Goal: Complete application form: Complete application form

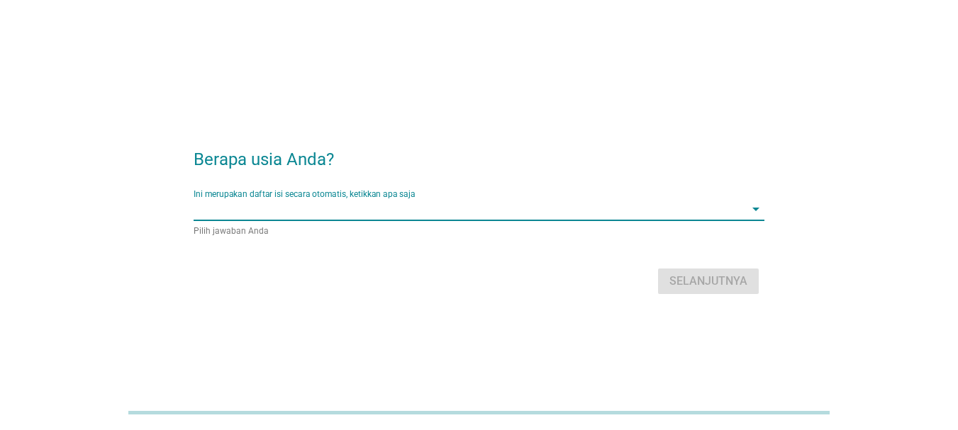
click at [544, 209] on input "Ini merupakan daftar isi secara otomatis, ketikkan apa saja" at bounding box center [469, 209] width 551 height 23
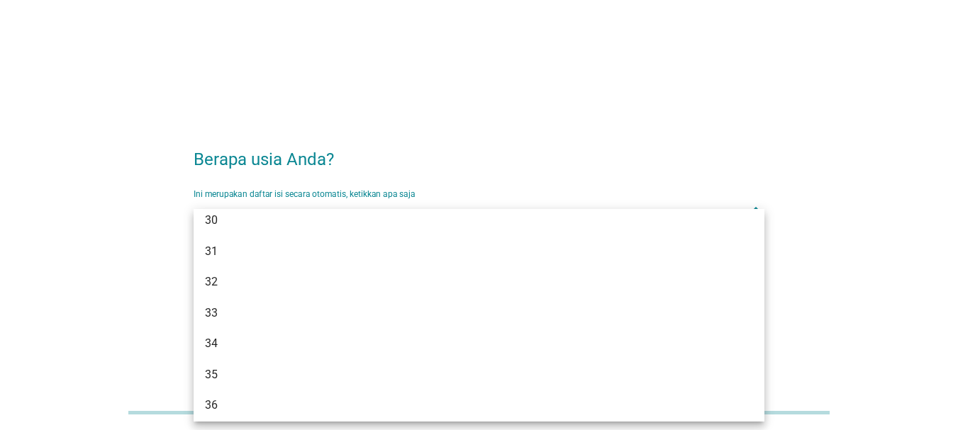
scroll to position [390, 0]
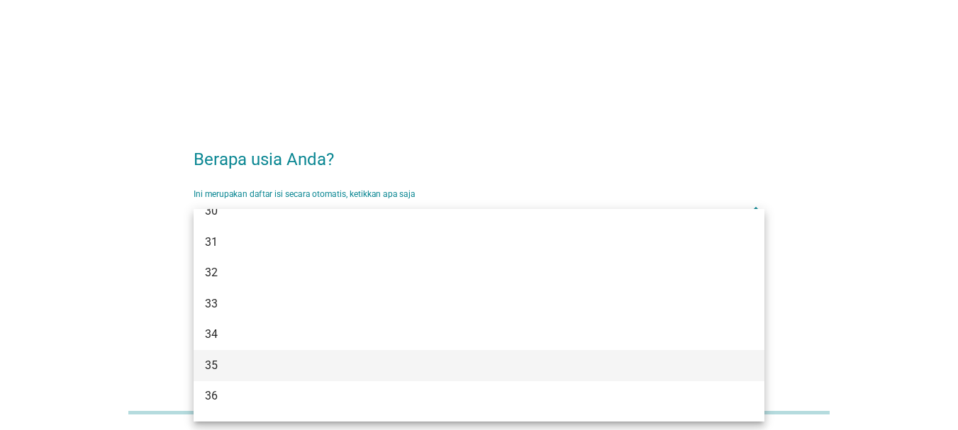
click at [274, 359] on div "35" at bounding box center [456, 365] width 503 height 17
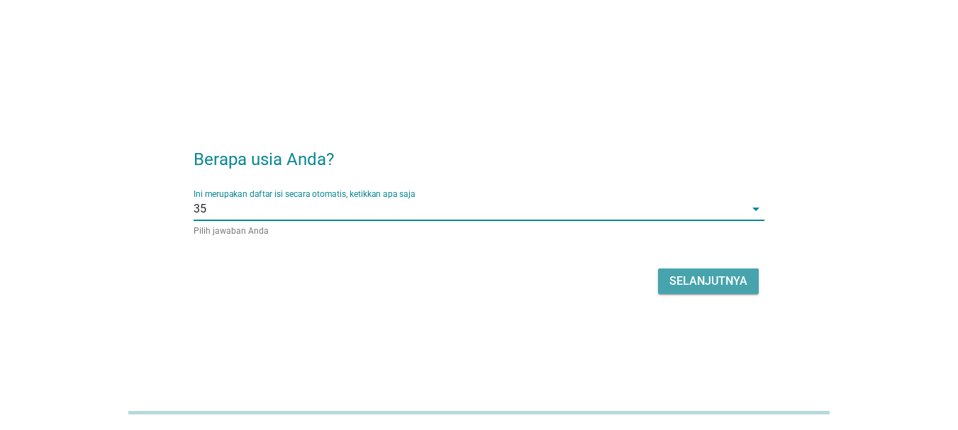
click at [690, 284] on div "Selanjutnya" at bounding box center [708, 281] width 78 height 17
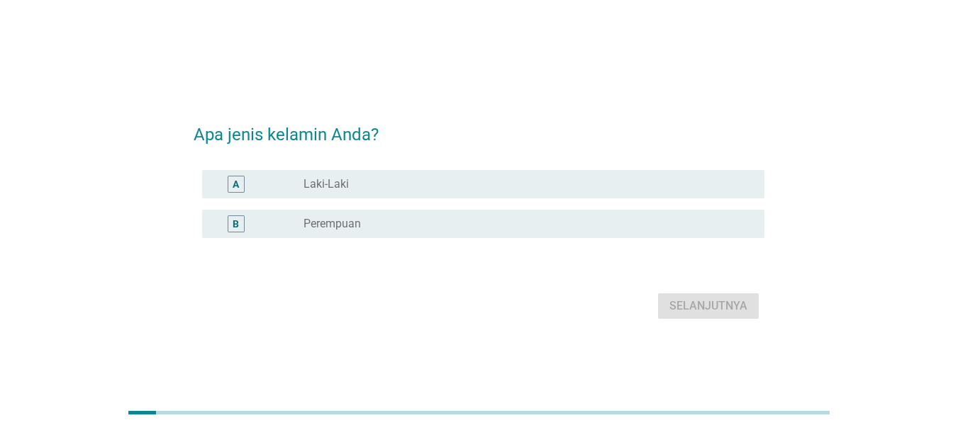
click at [506, 192] on div "radio_button_unchecked Laki-Laki" at bounding box center [528, 184] width 450 height 17
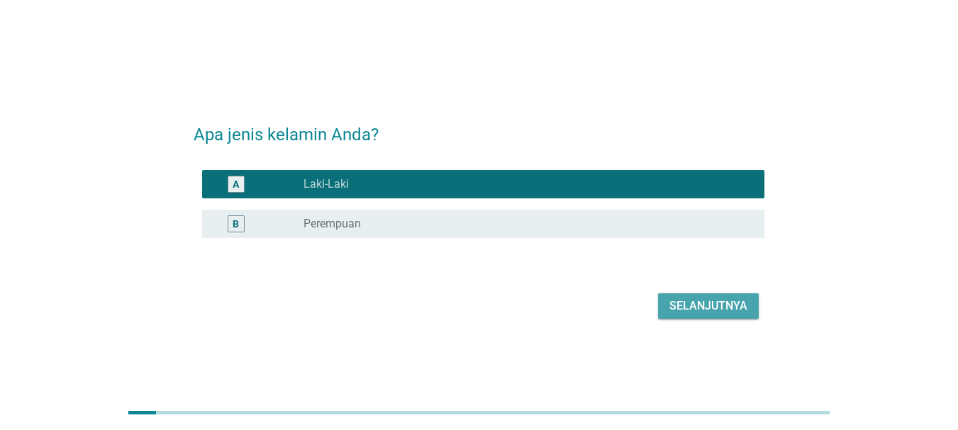
click at [711, 315] on button "Selanjutnya" at bounding box center [708, 307] width 101 height 26
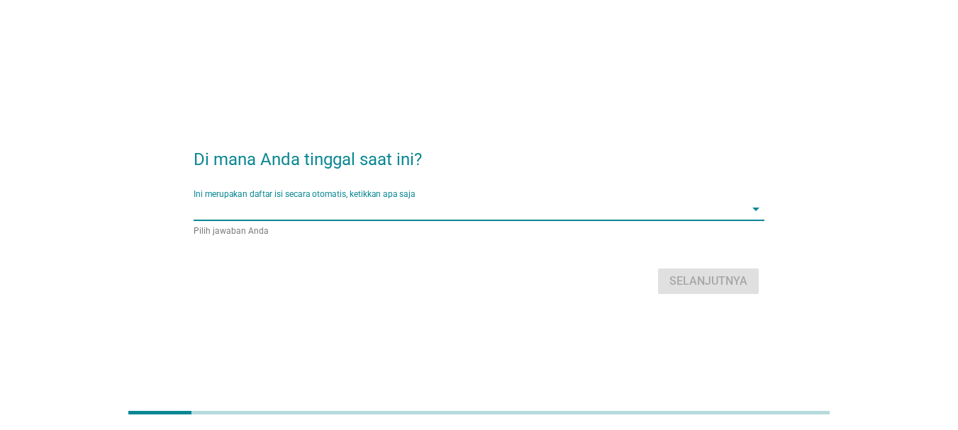
click at [607, 215] on input "Ini merupakan daftar isi secara otomatis, ketikkan apa saja" at bounding box center [469, 209] width 551 height 23
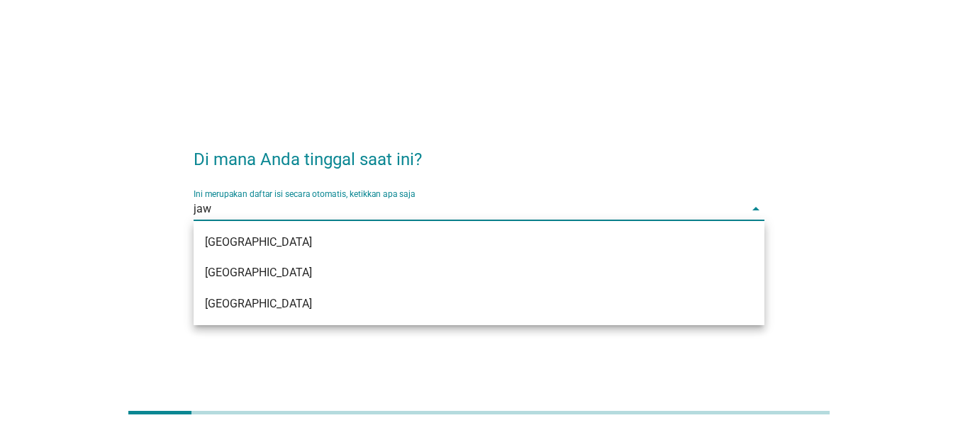
type input "jawa"
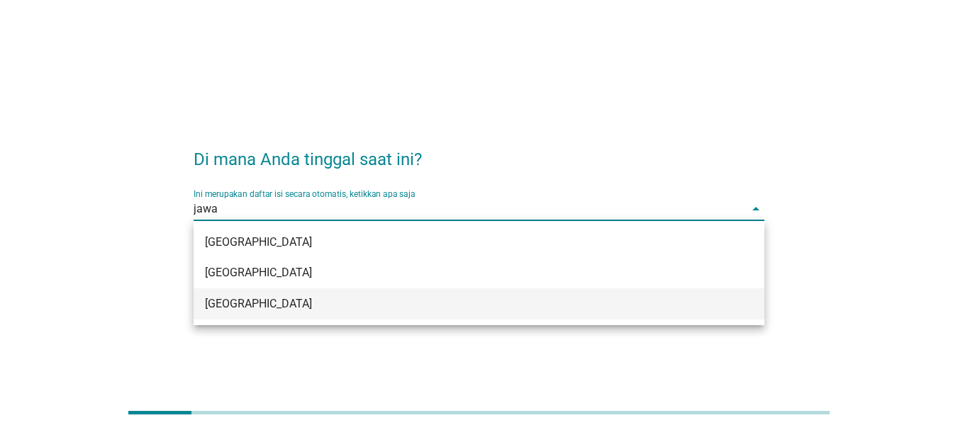
click at [369, 302] on div "[GEOGRAPHIC_DATA]" at bounding box center [456, 304] width 503 height 17
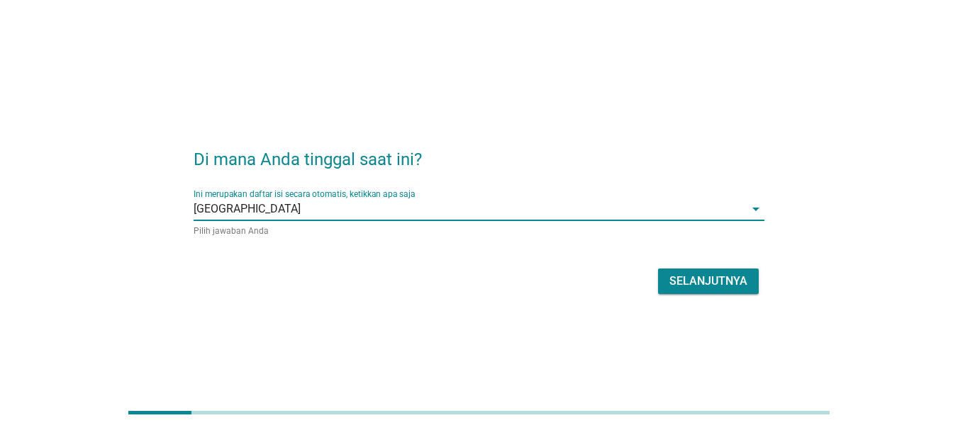
click at [701, 276] on div "Selanjutnya" at bounding box center [708, 281] width 78 height 17
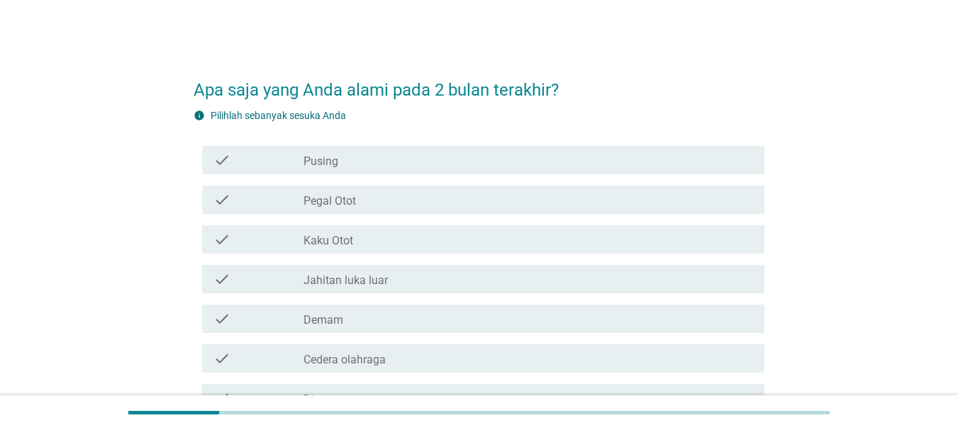
click at [433, 197] on div "check_box_outline_blank Pegal Otot" at bounding box center [528, 199] width 450 height 17
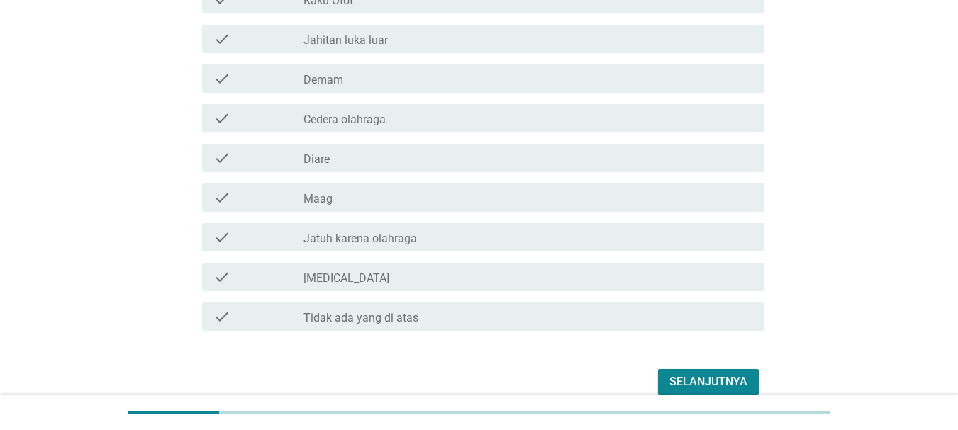
scroll to position [306, 0]
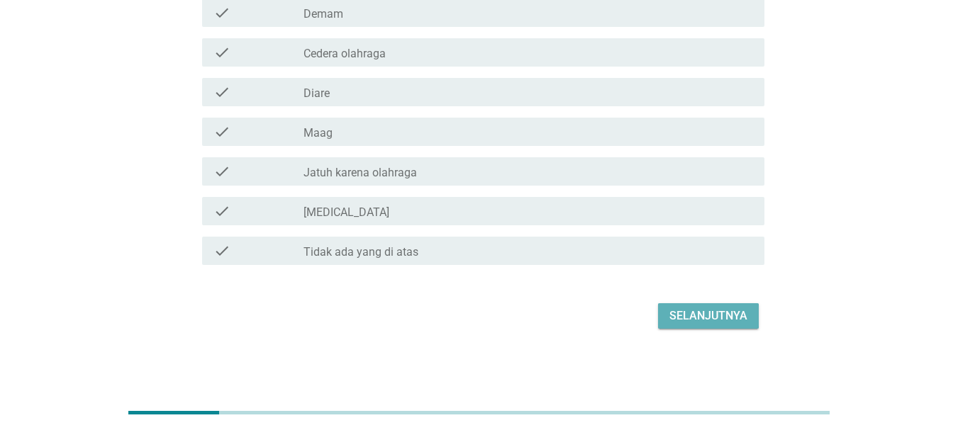
click at [713, 319] on div "Selanjutnya" at bounding box center [708, 316] width 78 height 17
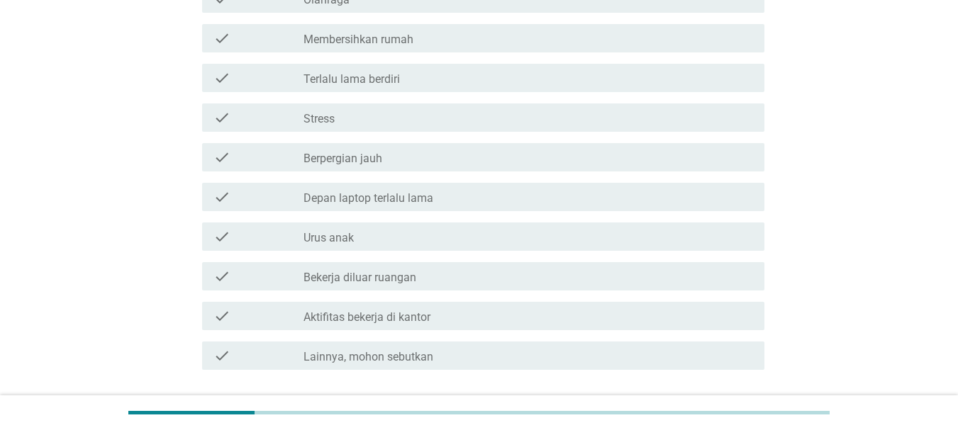
scroll to position [0, 0]
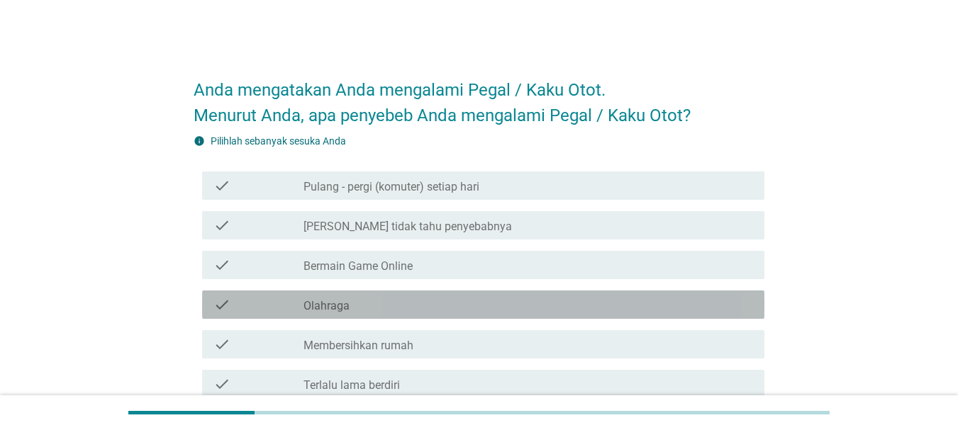
click at [342, 303] on label "Olahraga" at bounding box center [326, 306] width 46 height 14
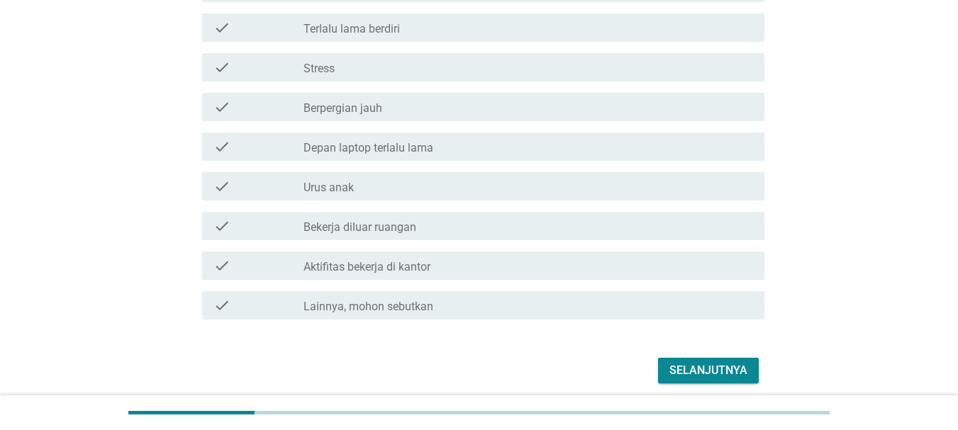
scroll to position [340, 0]
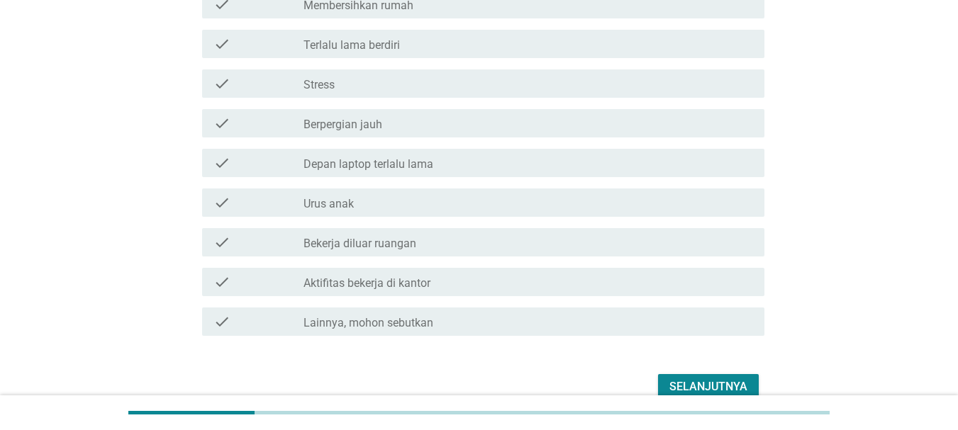
click at [703, 390] on div "Selanjutnya" at bounding box center [708, 387] width 78 height 17
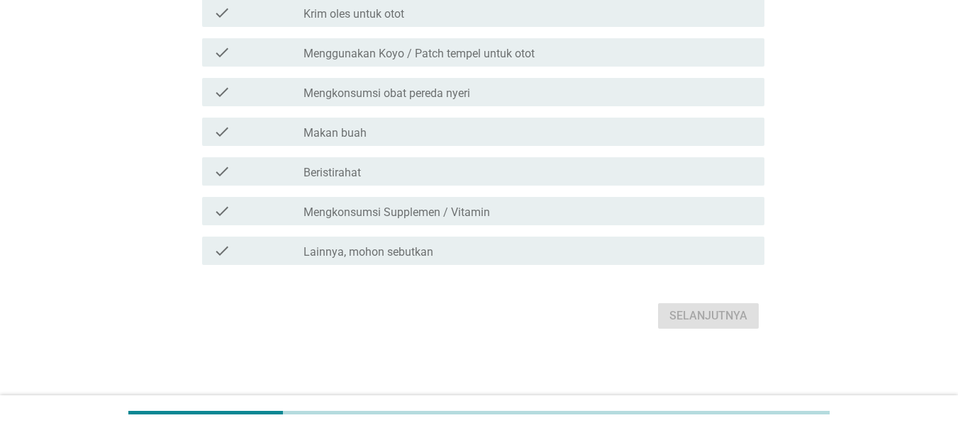
scroll to position [0, 0]
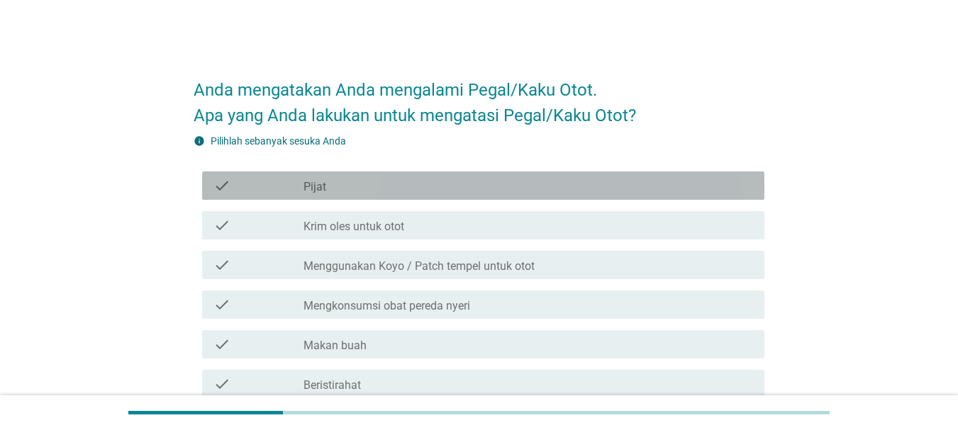
click at [384, 195] on div "check check_box_outline_blank Pijat" at bounding box center [483, 186] width 562 height 28
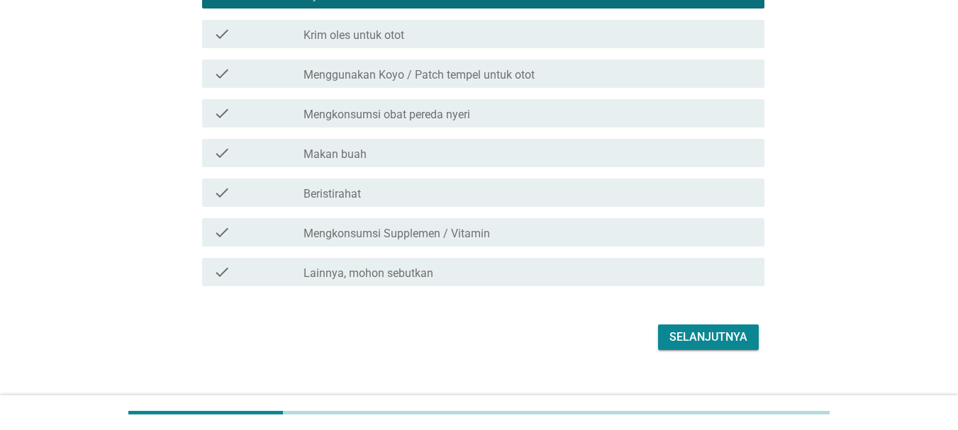
scroll to position [199, 0]
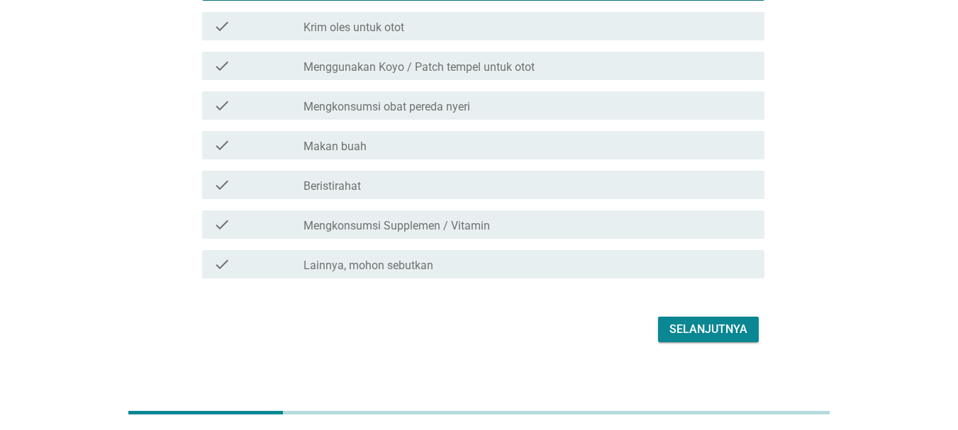
click at [692, 331] on div "Selanjutnya" at bounding box center [708, 329] width 78 height 17
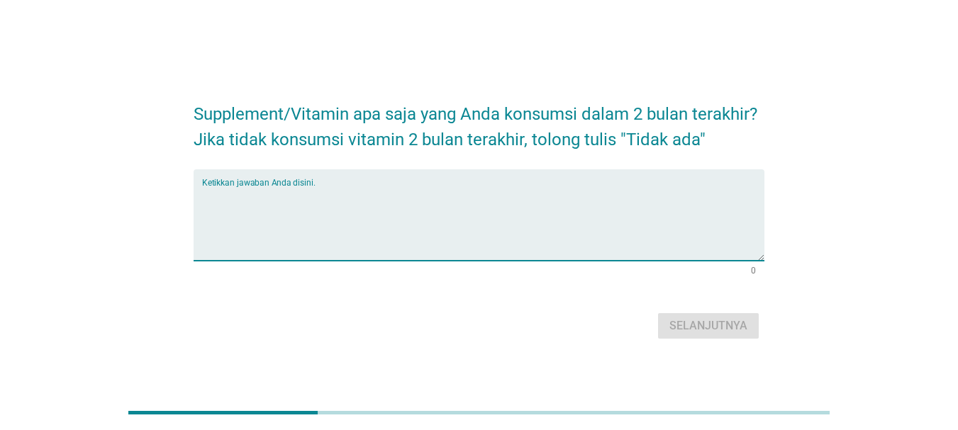
click at [459, 210] on textarea "Ketikkan jawaban Anda disini." at bounding box center [483, 223] width 562 height 74
type textarea "tidak ada"
click at [688, 318] on div "Selanjutnya" at bounding box center [708, 326] width 78 height 17
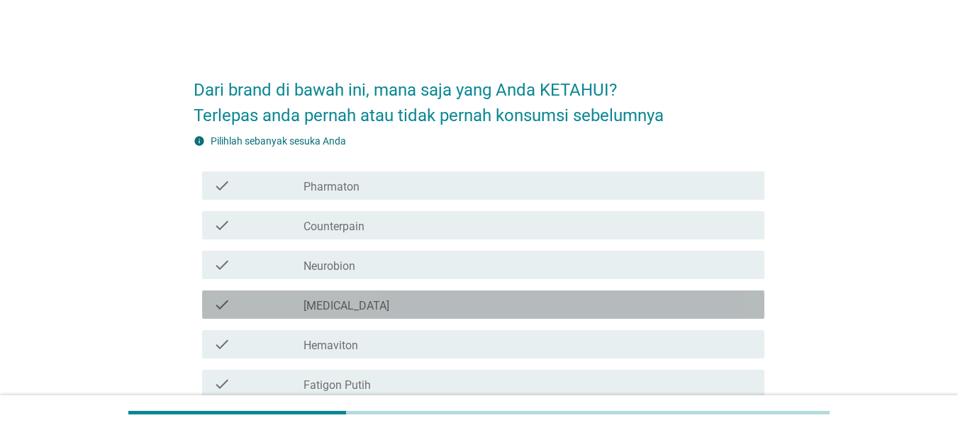
click at [362, 303] on div "check_box_outline_blank [MEDICAL_DATA]" at bounding box center [528, 304] width 450 height 17
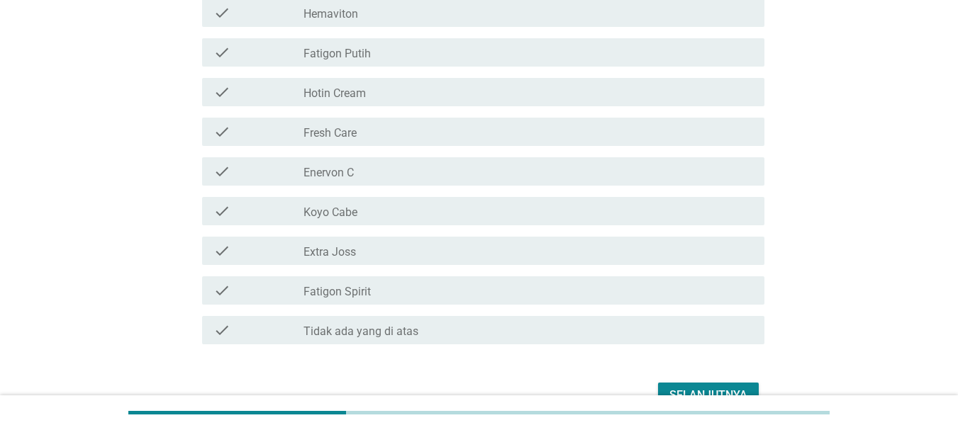
scroll to position [411, 0]
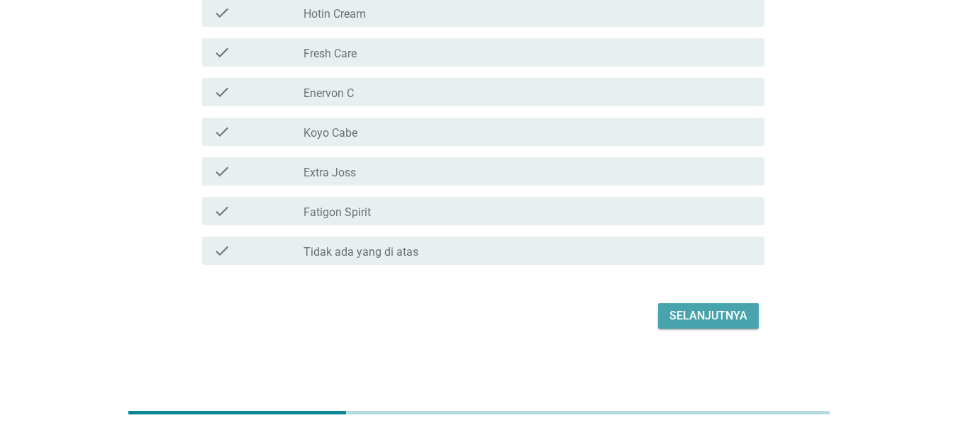
click at [709, 323] on div "Selanjutnya" at bounding box center [708, 316] width 78 height 17
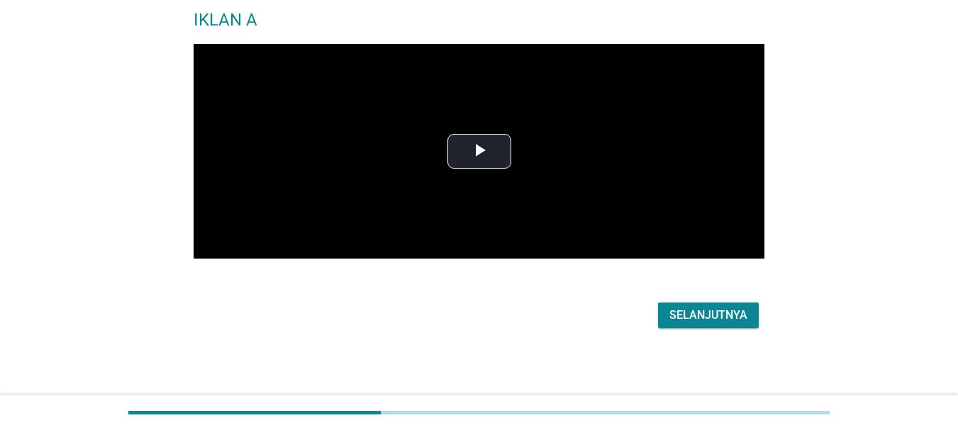
scroll to position [0, 0]
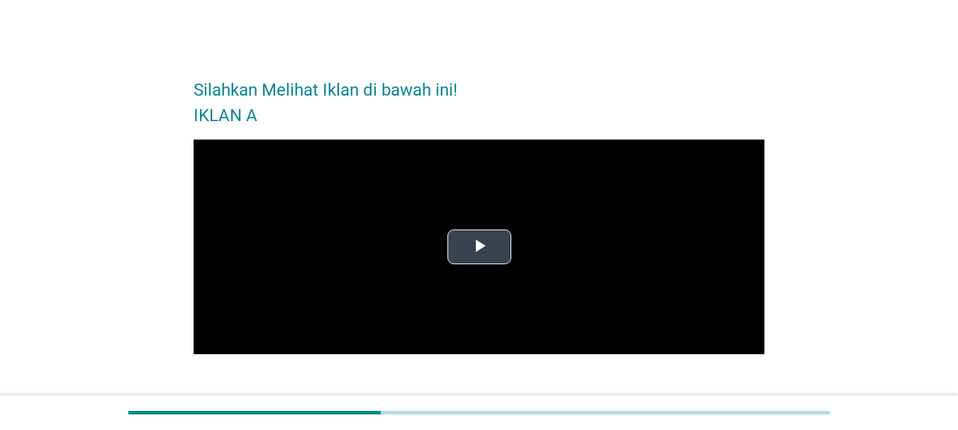
click at [479, 247] on span "Video Player" at bounding box center [479, 247] width 0 height 0
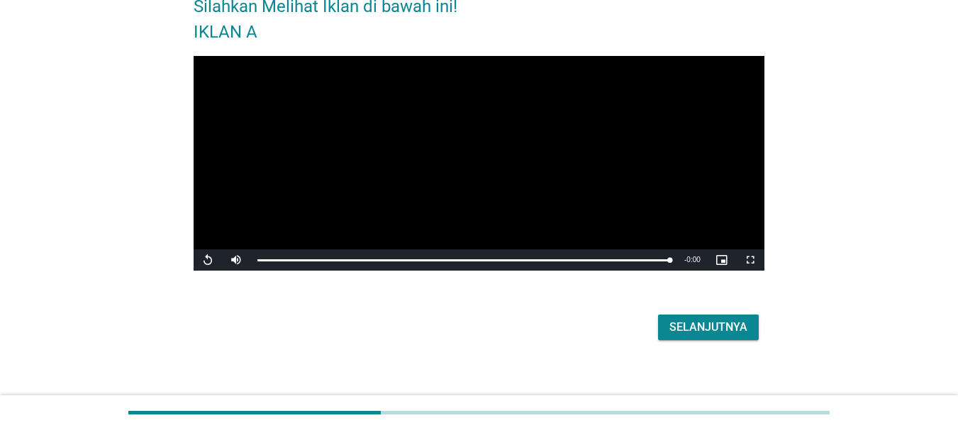
scroll to position [96, 0]
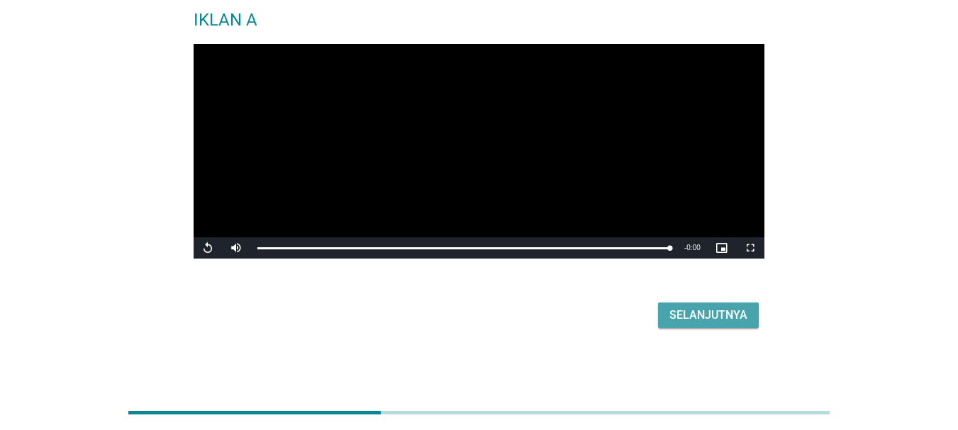
click at [674, 321] on div "Selanjutnya" at bounding box center [708, 315] width 78 height 17
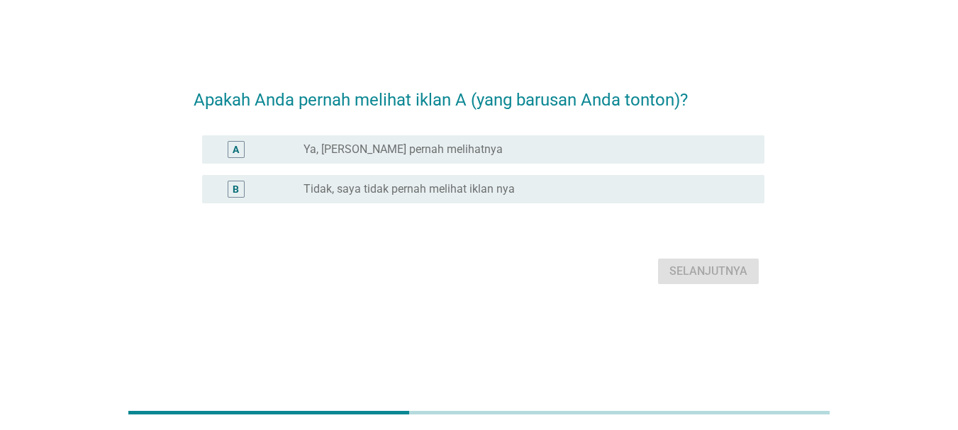
scroll to position [0, 0]
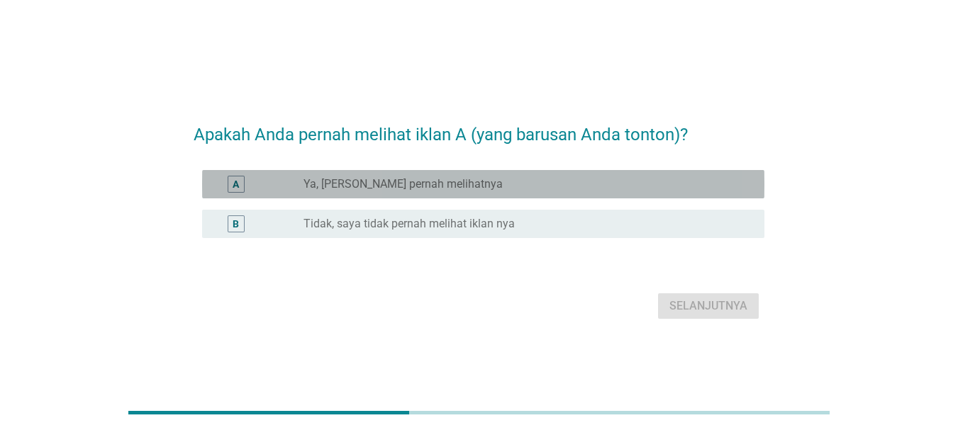
click at [545, 191] on div "radio_button_unchecked Ya, [PERSON_NAME] pernah melihatnya" at bounding box center [522, 184] width 438 height 14
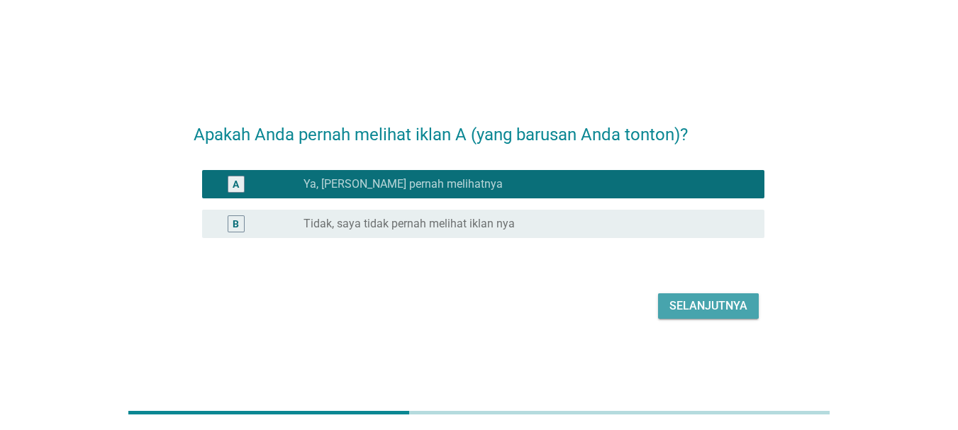
click at [681, 311] on div "Selanjutnya" at bounding box center [708, 306] width 78 height 17
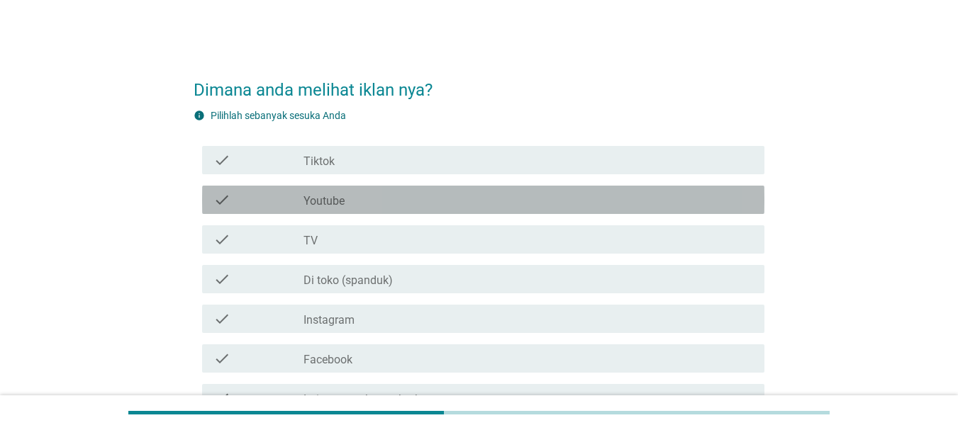
click at [372, 213] on div "check check_box_outline_blank Youtube" at bounding box center [483, 200] width 562 height 28
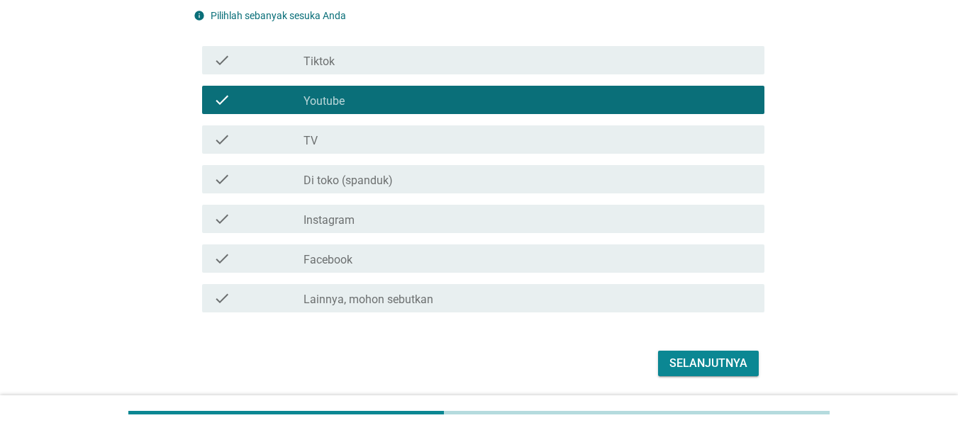
scroll to position [111, 0]
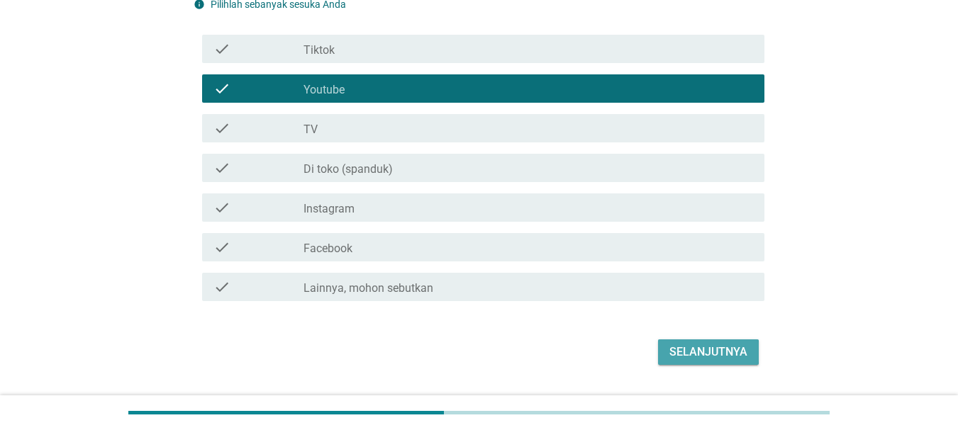
click at [722, 348] on div "Selanjutnya" at bounding box center [708, 352] width 78 height 17
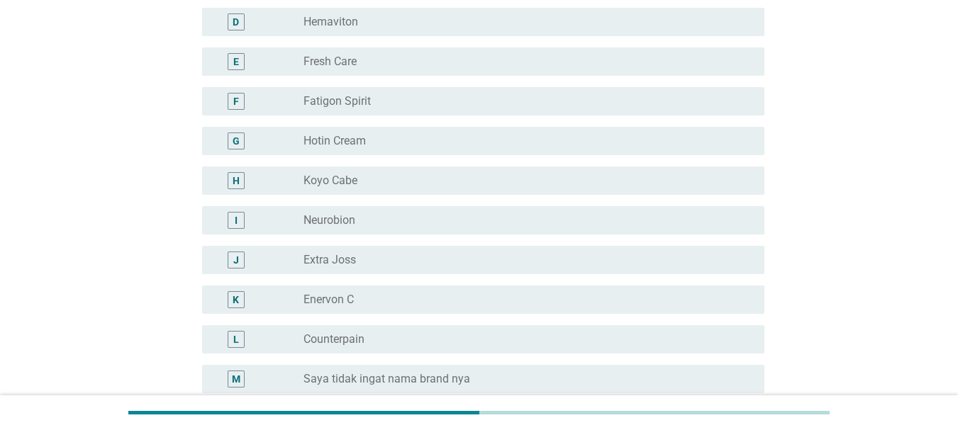
scroll to position [286, 0]
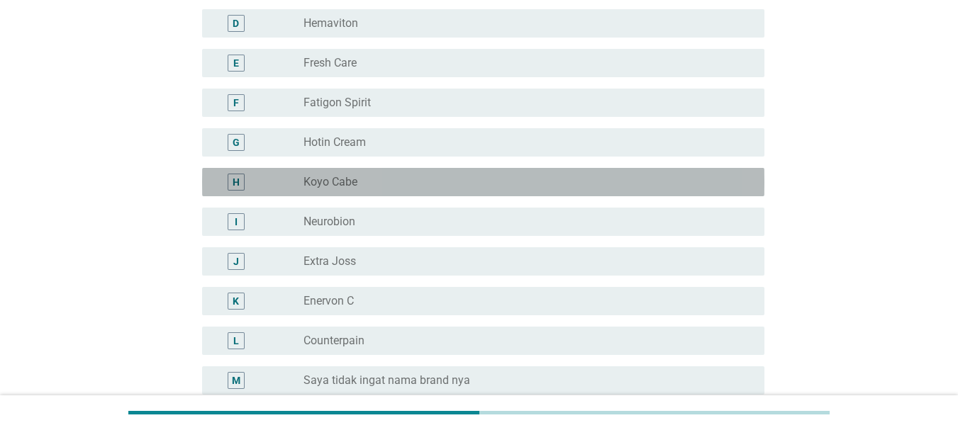
click at [529, 190] on div "radio_button_unchecked Koyo Cabe" at bounding box center [528, 182] width 450 height 17
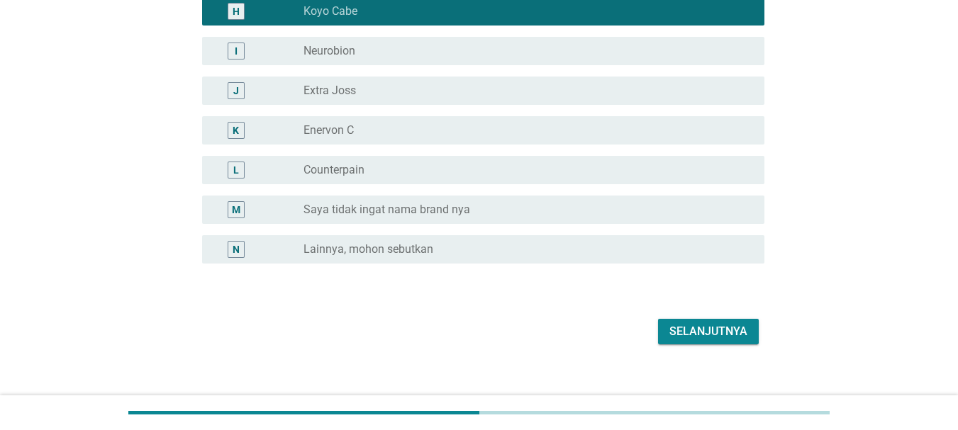
scroll to position [473, 0]
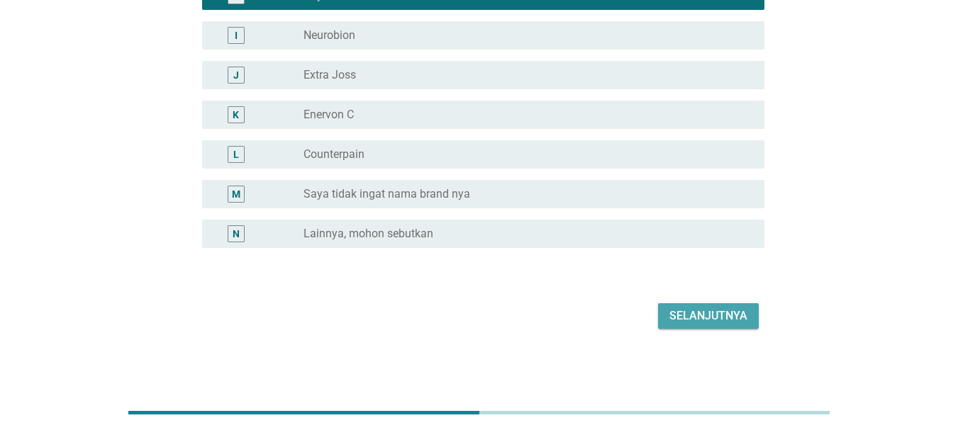
click at [721, 308] on div "Selanjutnya" at bounding box center [708, 316] width 78 height 17
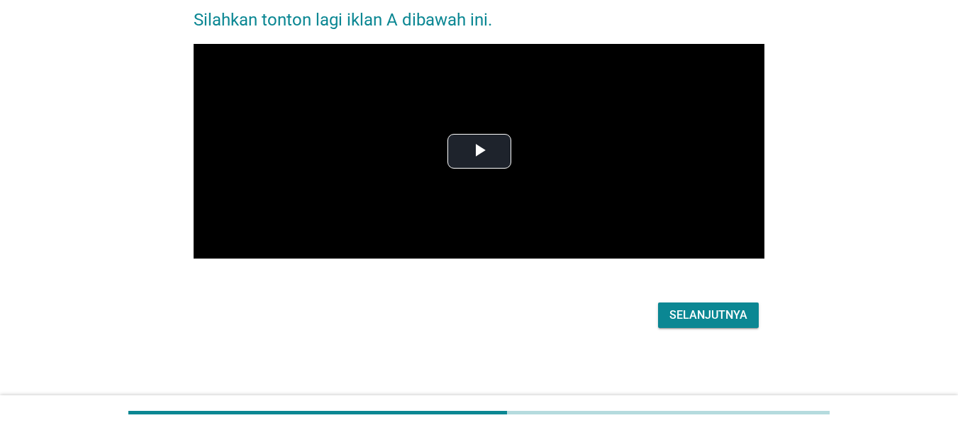
scroll to position [0, 0]
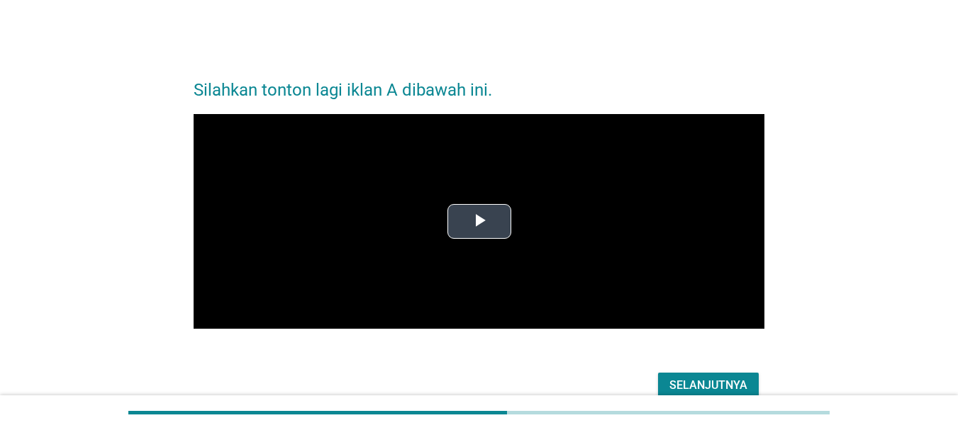
click at [479, 221] on span "Video Player" at bounding box center [479, 221] width 0 height 0
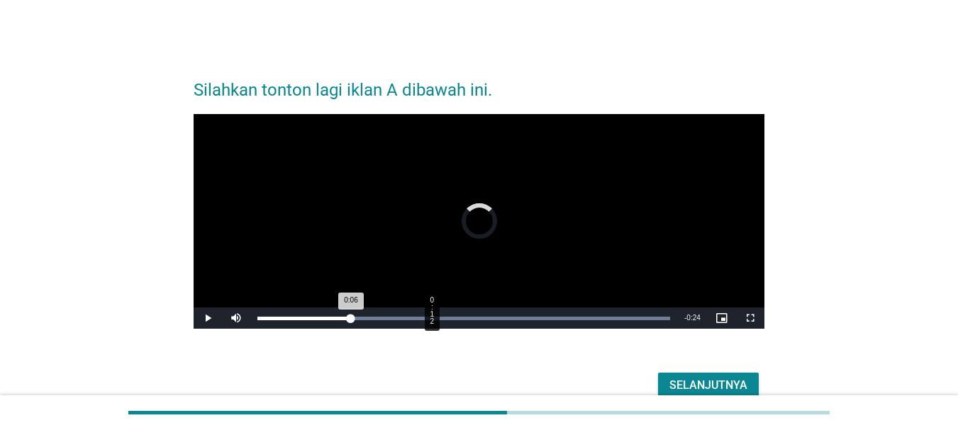
click at [431, 319] on div "Loaded : 100.00% 0:12 0:06" at bounding box center [463, 319] width 413 height 4
click at [423, 318] on div "Loaded : 100.00% 0:12 0:12" at bounding box center [463, 319] width 413 height 4
click at [458, 321] on div "Loaded : 100.00% 0:14 0:14" at bounding box center [463, 318] width 427 height 21
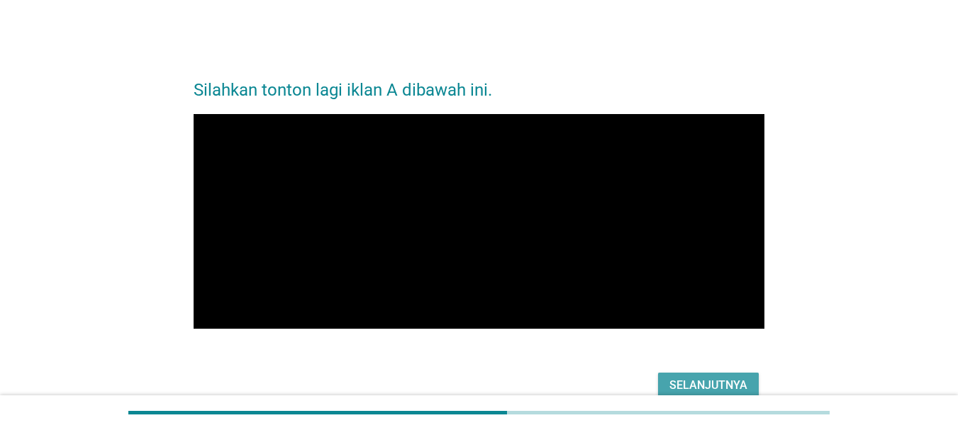
click at [718, 388] on div "Selanjutnya" at bounding box center [708, 385] width 78 height 17
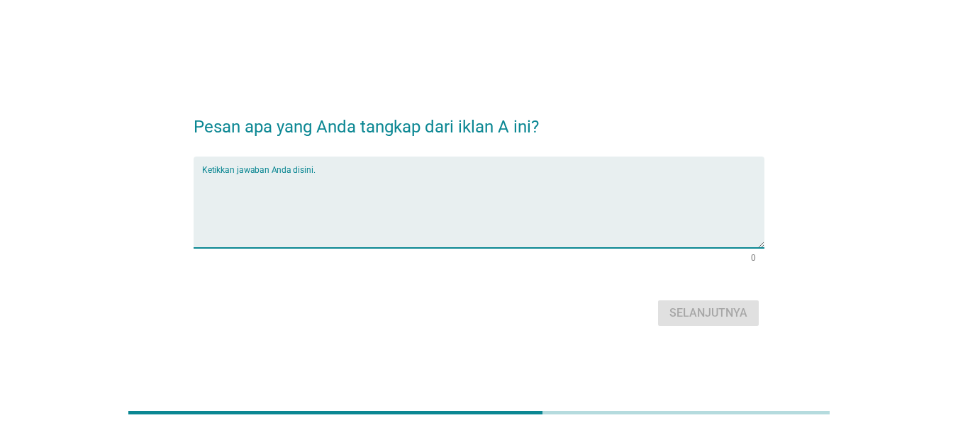
click at [482, 203] on textarea "Ketikkan jawaban Anda disini." at bounding box center [483, 211] width 562 height 74
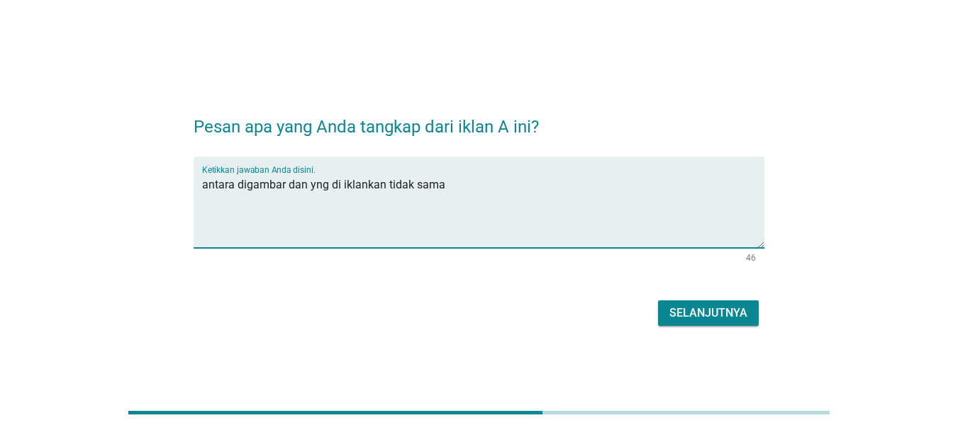
type textarea "antara digambar dan yng di iklankan tidak sama"
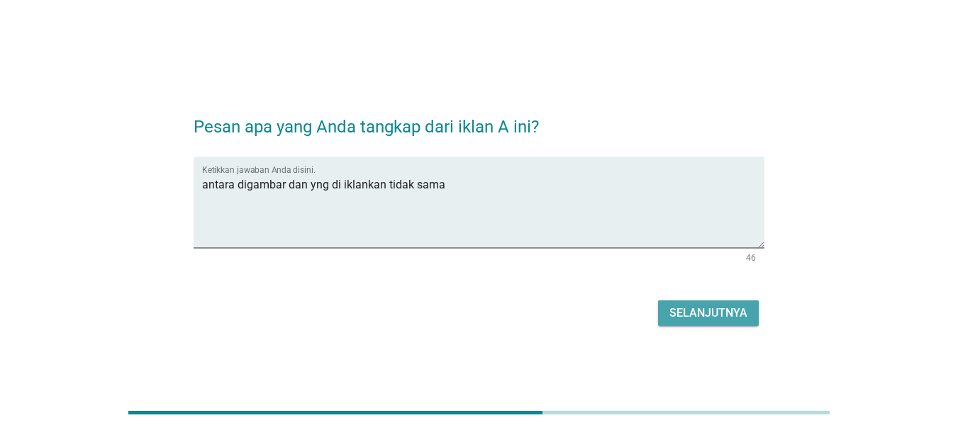
click at [718, 314] on div "Selanjutnya" at bounding box center [708, 313] width 78 height 17
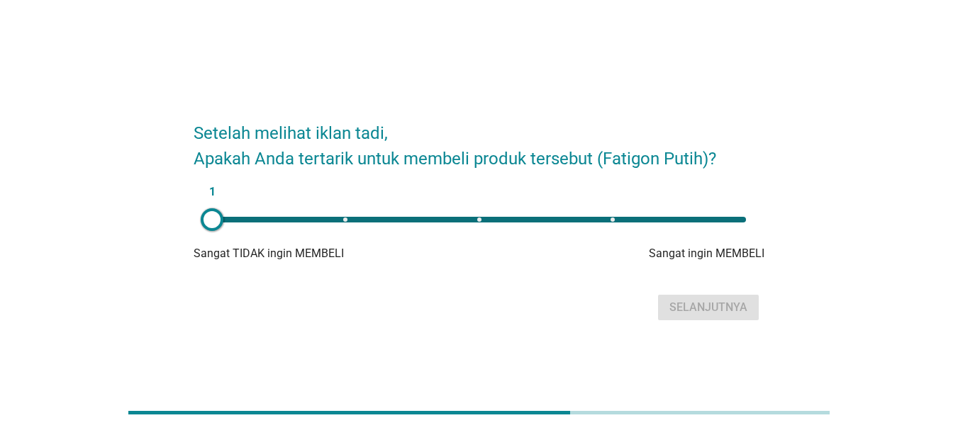
click at [613, 223] on div "1" at bounding box center [479, 220] width 557 height 28
type input "4"
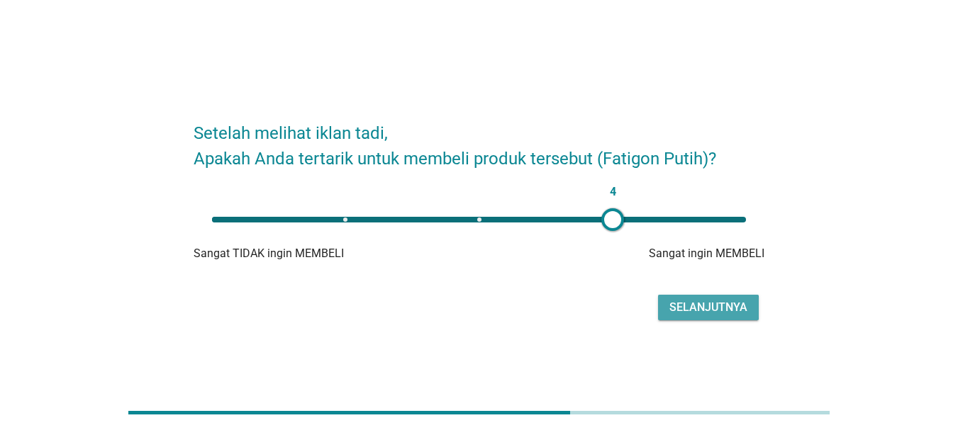
click at [722, 311] on div "Selanjutnya" at bounding box center [708, 307] width 78 height 17
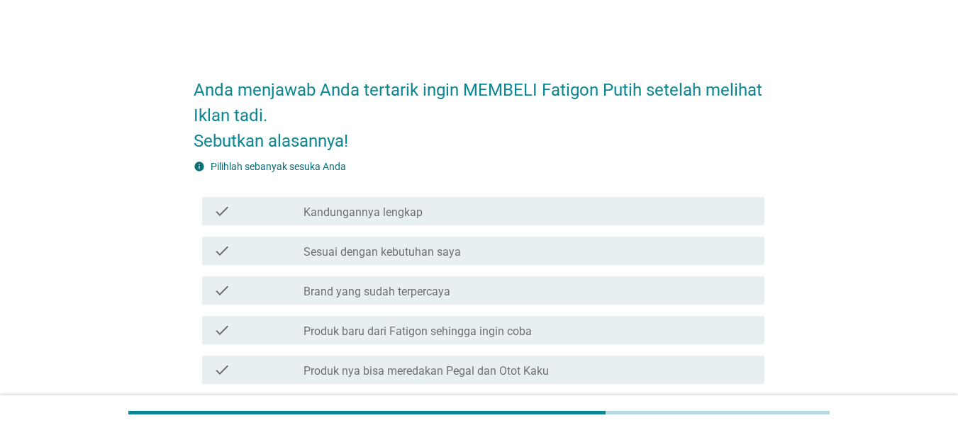
click at [552, 221] on div "check check_box_outline_blank Kandungannya lengkap" at bounding box center [483, 211] width 562 height 28
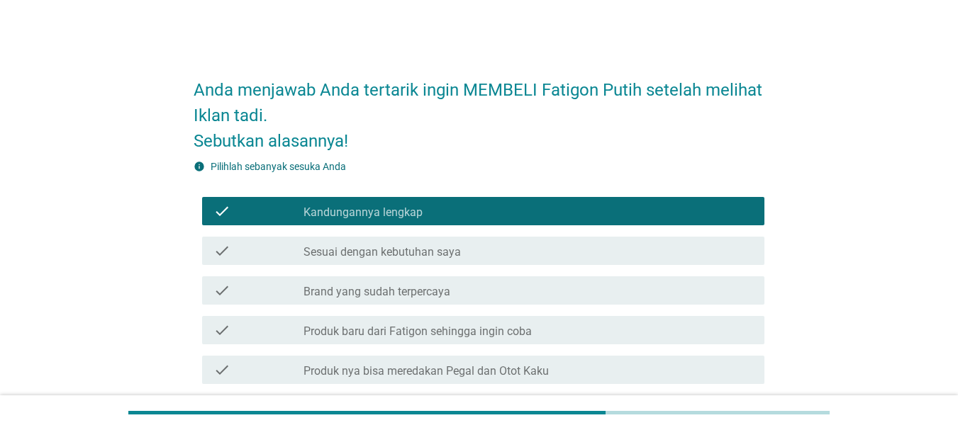
click at [539, 246] on div "check_box_outline_blank Sesuai dengan kebutuhan saya" at bounding box center [528, 250] width 450 height 17
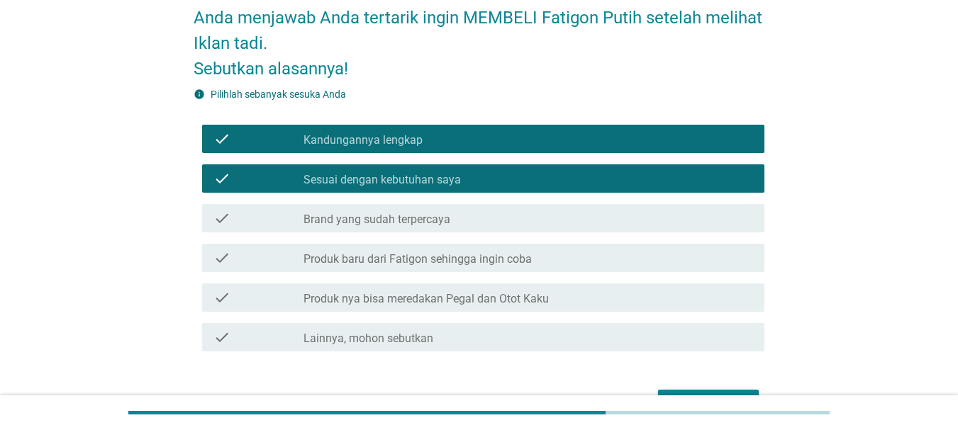
scroll to position [77, 0]
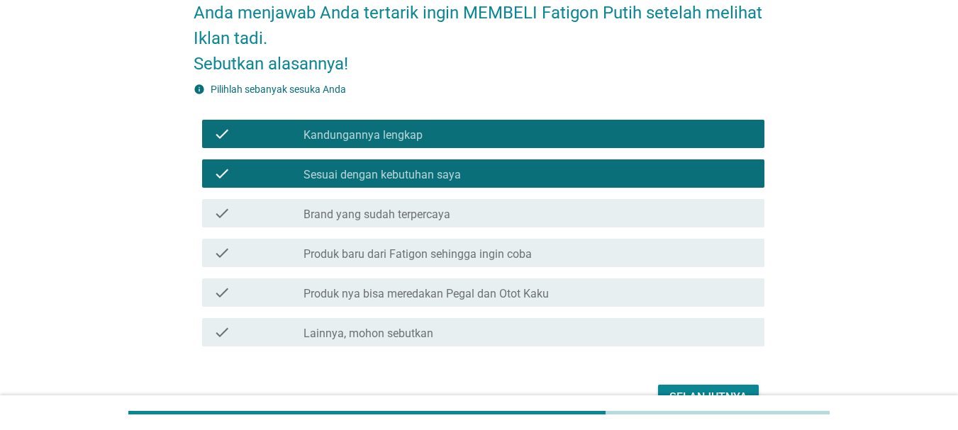
click at [707, 389] on div "Selanjutnya" at bounding box center [708, 397] width 78 height 17
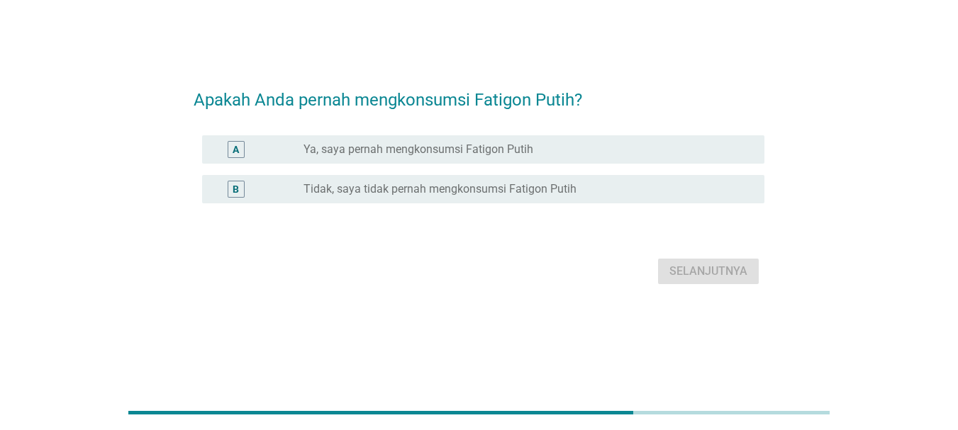
scroll to position [0, 0]
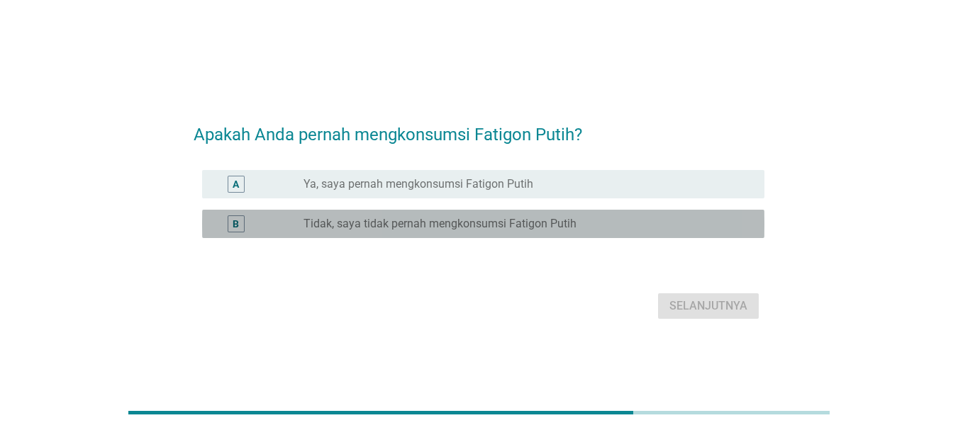
click at [555, 226] on label "Tidak, saya tidak pernah mengkonsumsi Fatigon Putih" at bounding box center [439, 224] width 273 height 14
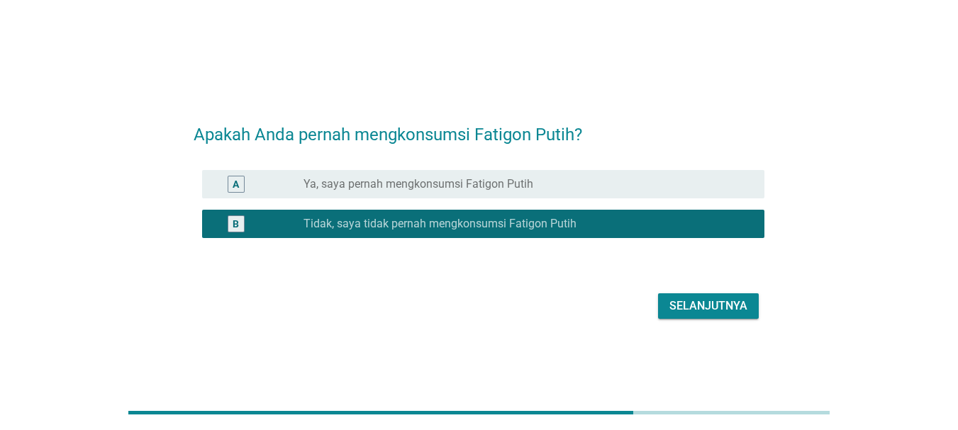
click at [717, 306] on div "Selanjutnya" at bounding box center [708, 306] width 78 height 17
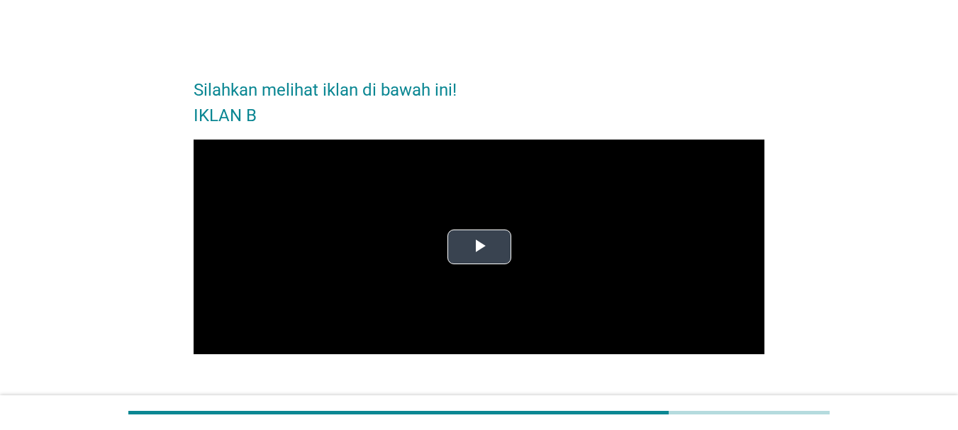
click at [479, 247] on span "Video Player" at bounding box center [479, 247] width 0 height 0
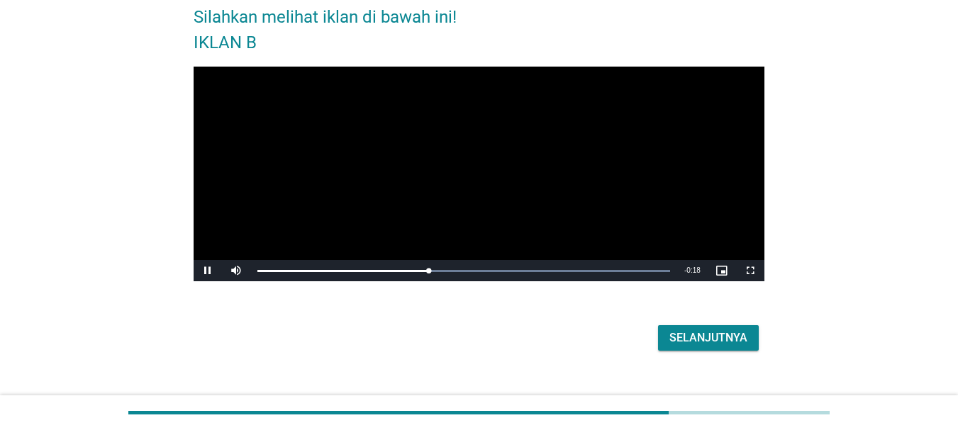
scroll to position [76, 0]
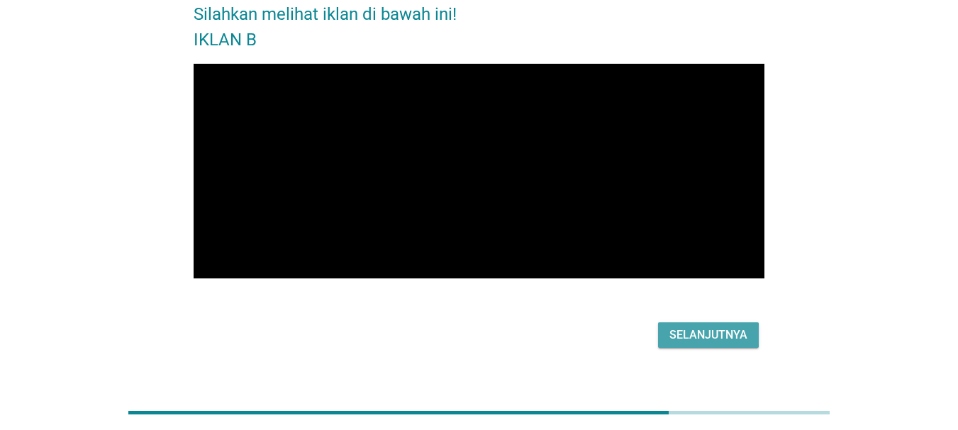
click at [703, 337] on div "Selanjutnya" at bounding box center [708, 335] width 78 height 17
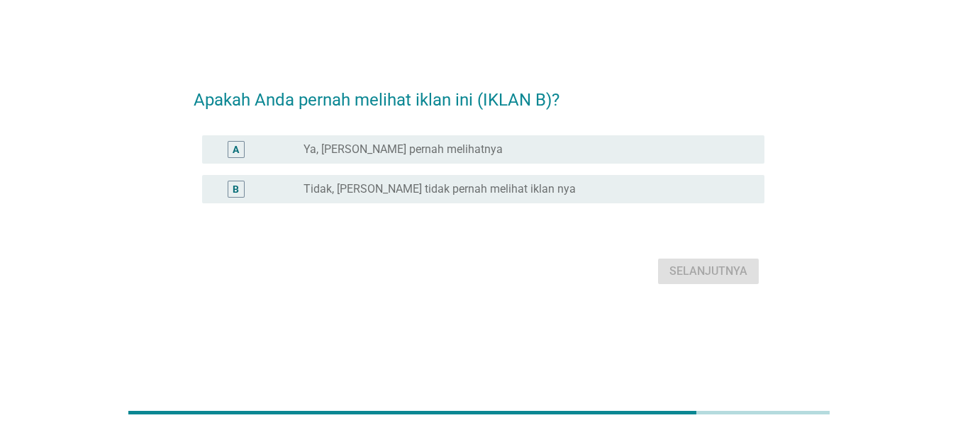
scroll to position [0, 0]
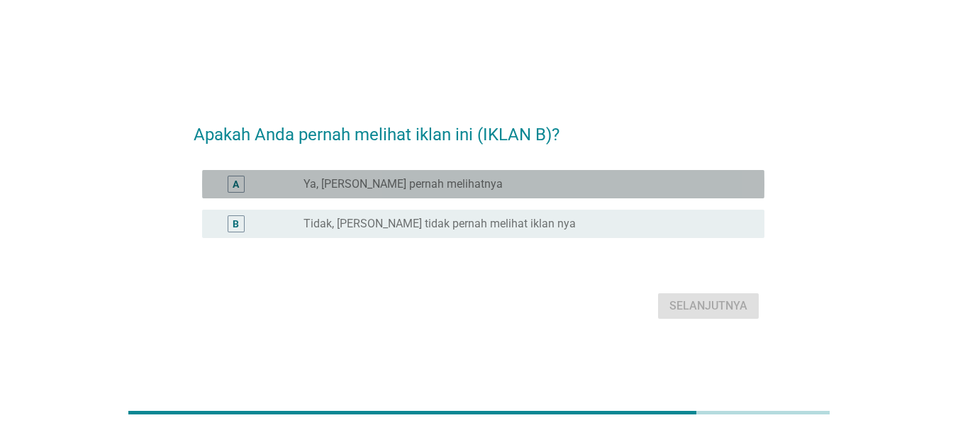
click at [493, 182] on div "radio_button_unchecked Ya, [PERSON_NAME] pernah melihatnya" at bounding box center [522, 184] width 438 height 14
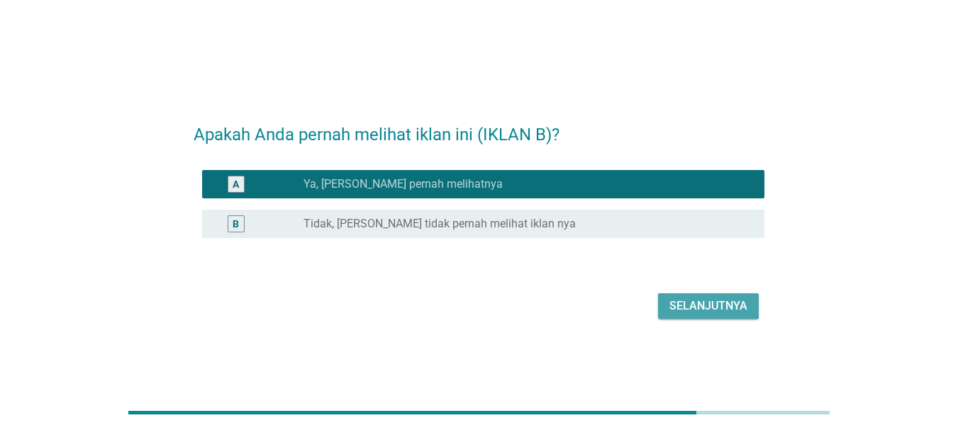
click at [680, 298] on div "Selanjutnya" at bounding box center [708, 306] width 78 height 17
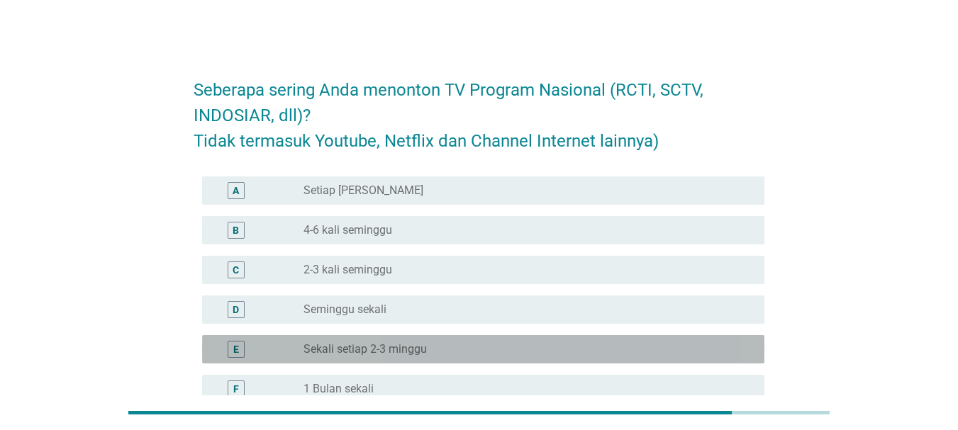
click at [353, 350] on label "Sekali setiap 2-3 minggu" at bounding box center [364, 349] width 123 height 14
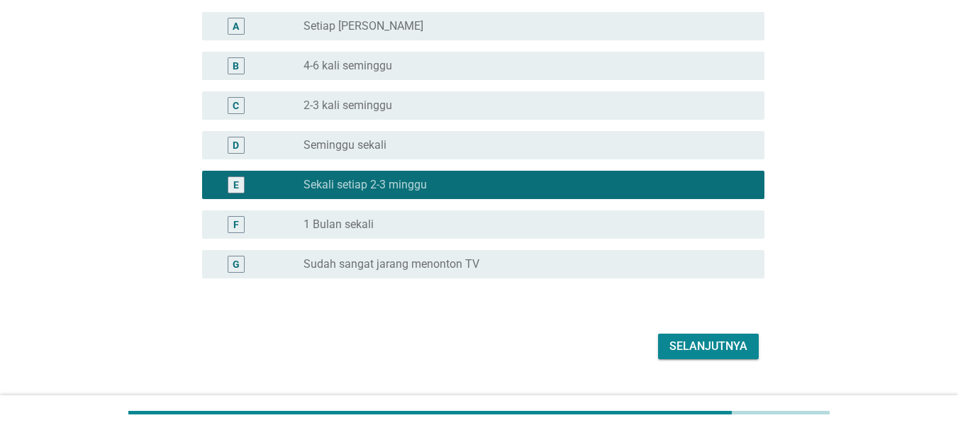
scroll to position [167, 0]
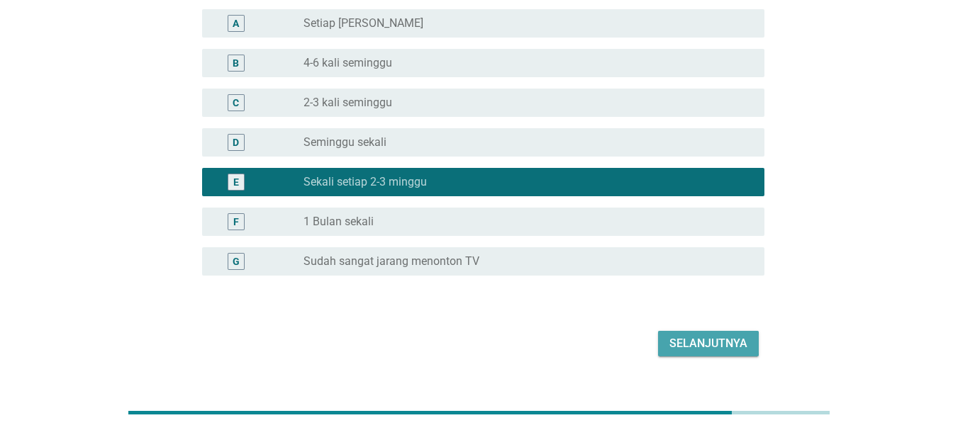
click at [742, 336] on div "Selanjutnya" at bounding box center [708, 343] width 78 height 17
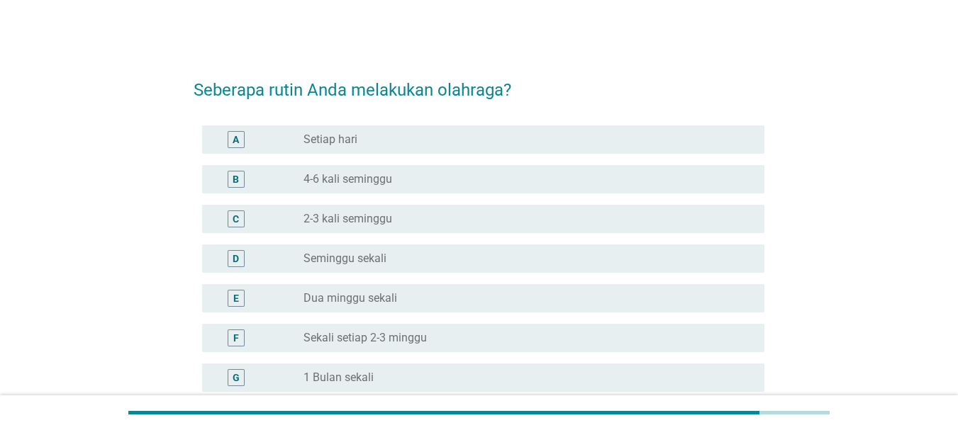
click at [403, 145] on div "radio_button_unchecked Setiap hari" at bounding box center [522, 140] width 438 height 14
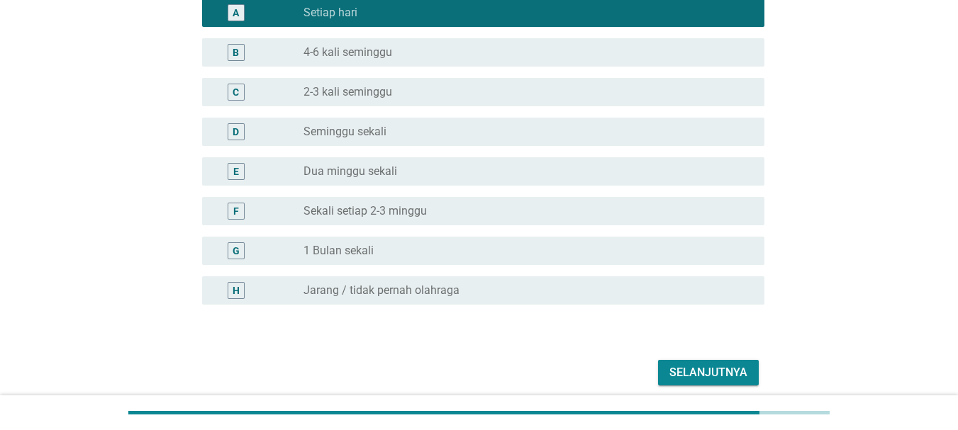
scroll to position [128, 0]
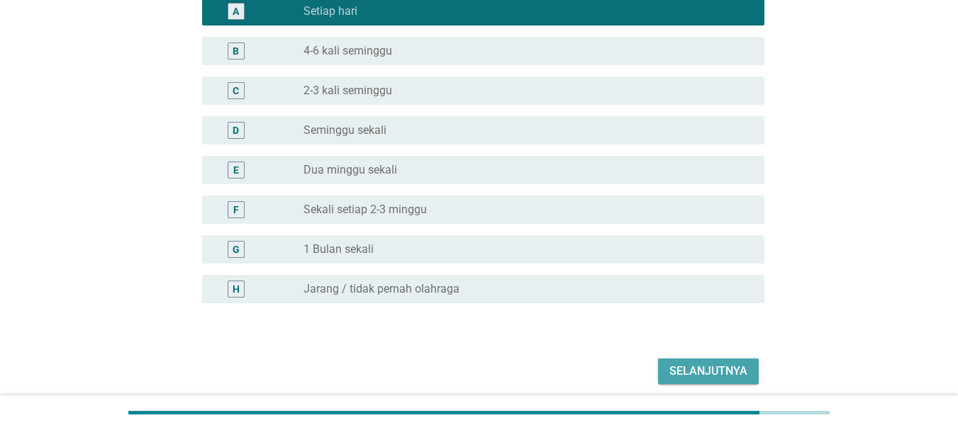
click at [722, 374] on div "Selanjutnya" at bounding box center [708, 371] width 78 height 17
